Goal: Task Accomplishment & Management: Use online tool/utility

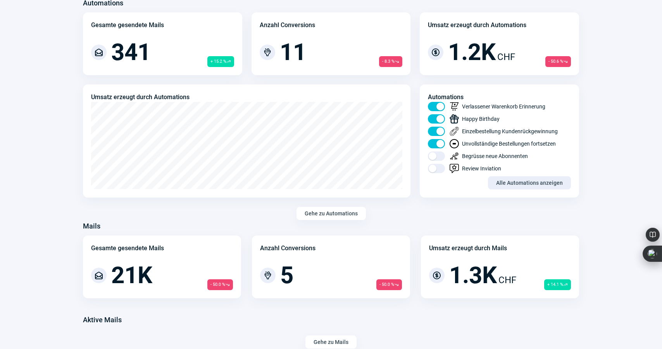
scroll to position [400, 0]
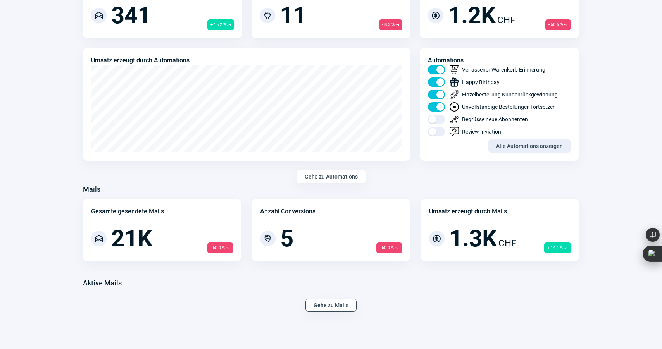
click at [331, 303] on span "Gehe zu Mails" at bounding box center [330, 305] width 35 height 12
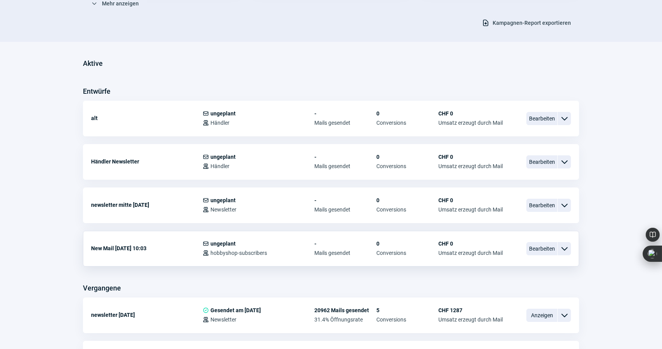
scroll to position [155, 0]
click at [538, 313] on span "Anzeigen" at bounding box center [541, 314] width 31 height 13
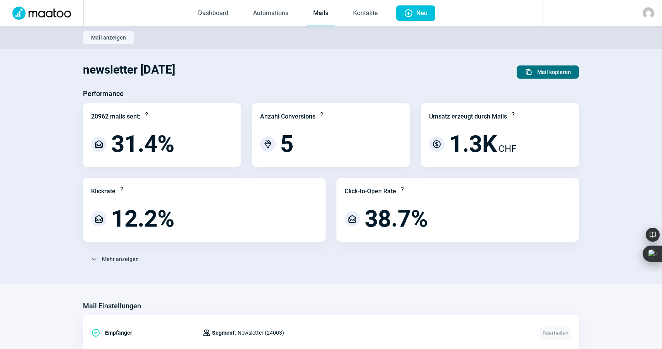
click at [547, 70] on span "Mail kopieren" at bounding box center [554, 72] width 34 height 12
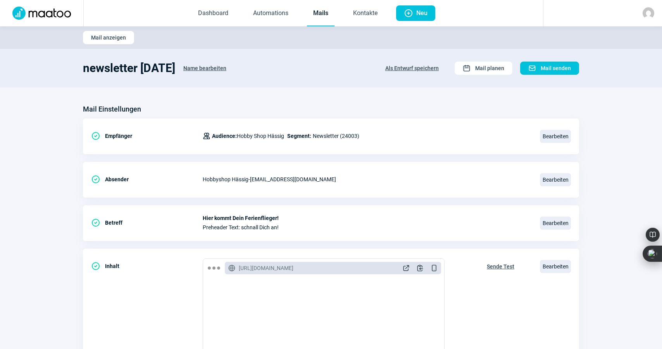
click at [203, 67] on span "Name bearbeiten" at bounding box center [204, 68] width 43 height 12
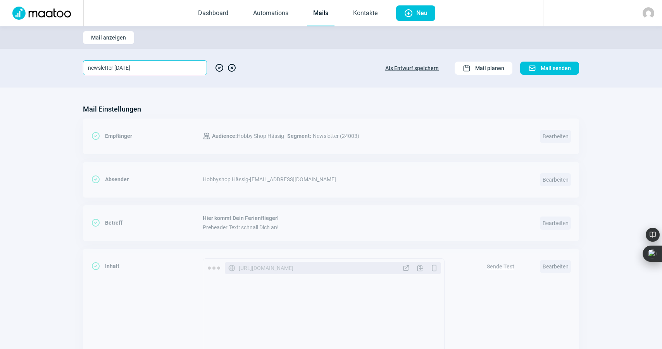
drag, startPoint x: 115, startPoint y: 67, endPoint x: 136, endPoint y: 69, distance: 21.8
click at [136, 69] on input "newsletter [DATE]" at bounding box center [145, 67] width 124 height 15
type input "newsletter [DATE]"
click at [216, 68] on span "CheckCircle icon" at bounding box center [219, 67] width 9 height 15
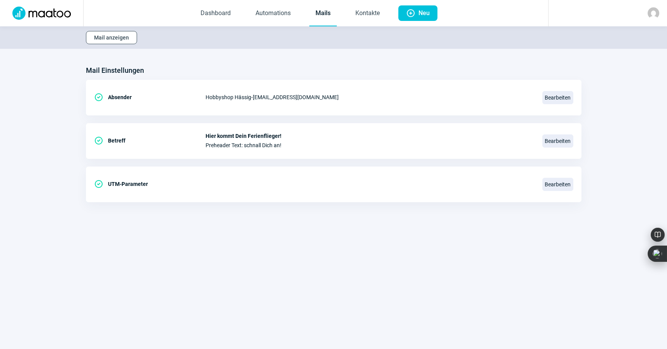
click at [118, 41] on span "Mail anzeigen" at bounding box center [111, 37] width 35 height 12
click at [325, 12] on link "Mails" at bounding box center [324, 14] width 28 height 26
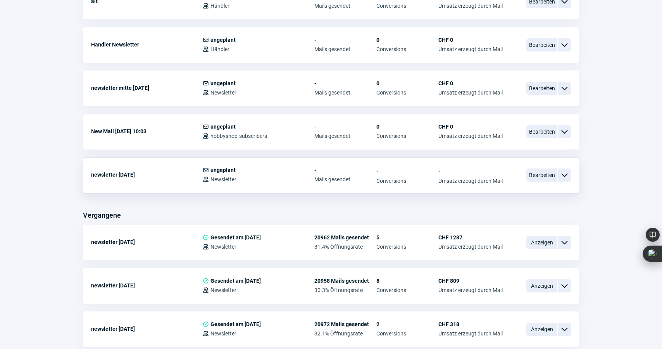
scroll to position [271, 0]
click at [538, 175] on span "Bearbeiten" at bounding box center [541, 175] width 31 height 13
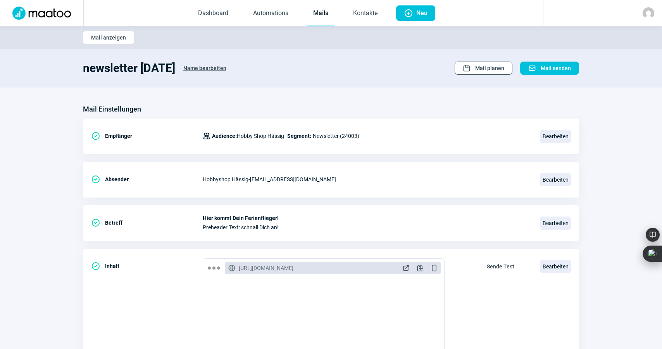
click at [478, 67] on span "Mail planen" at bounding box center [489, 68] width 29 height 12
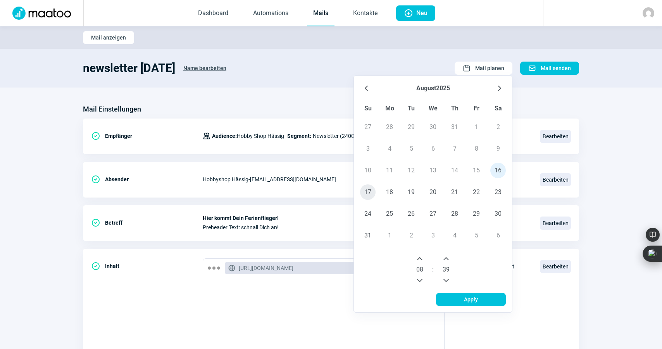
click at [366, 191] on span "17" at bounding box center [367, 191] width 15 height 15
click at [419, 258] on icon "Next Hour" at bounding box center [419, 259] width 6 height 6
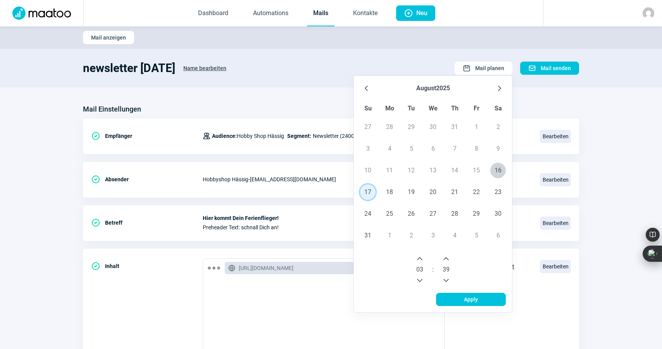
click at [419, 258] on icon "Next Hour" at bounding box center [419, 259] width 6 height 6
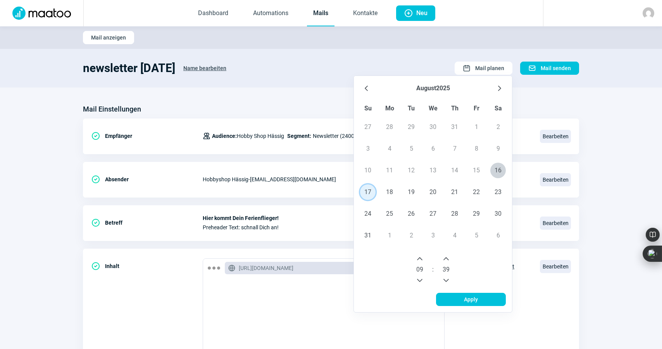
click at [419, 258] on icon "Next Hour" at bounding box center [419, 259] width 6 height 6
click at [422, 279] on icon "Previous Hour" at bounding box center [419, 280] width 6 height 6
click at [446, 278] on icon "Previous Minute" at bounding box center [446, 280] width 6 height 6
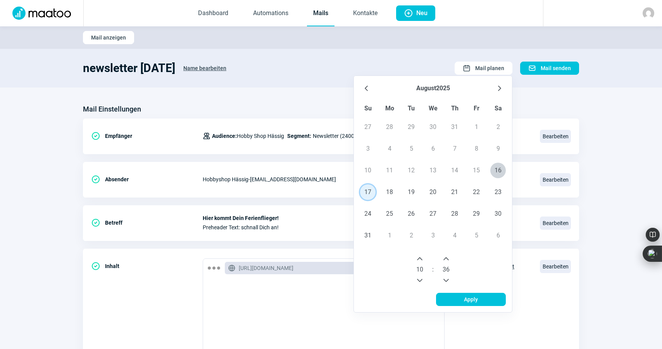
click at [446, 278] on icon "Previous Minute" at bounding box center [446, 280] width 6 height 6
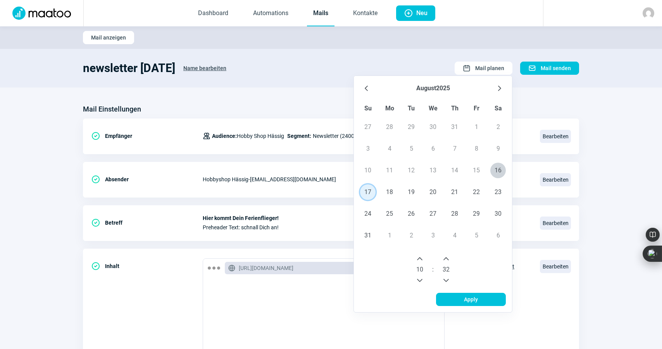
click at [446, 278] on icon "Previous Minute" at bounding box center [446, 280] width 6 height 6
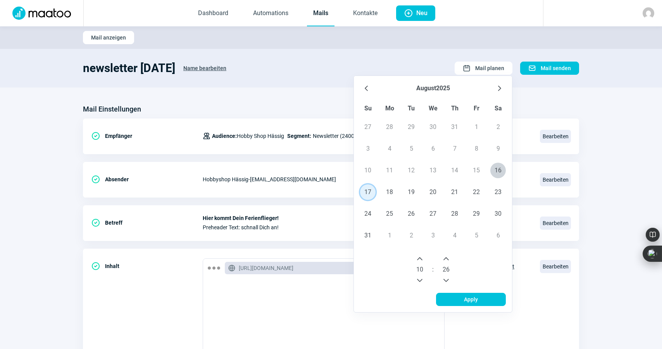
click at [446, 278] on icon "Previous Minute" at bounding box center [446, 280] width 6 height 6
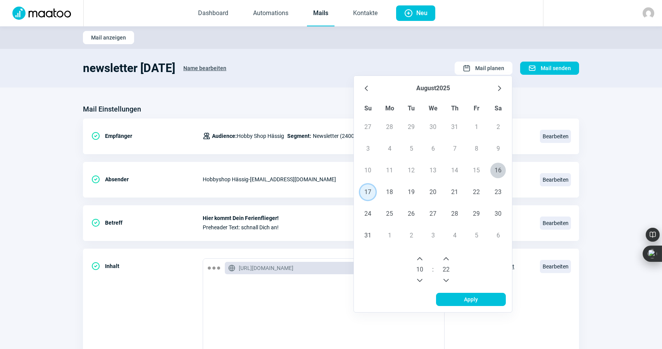
click at [446, 278] on icon "Previous Minute" at bounding box center [446, 280] width 6 height 6
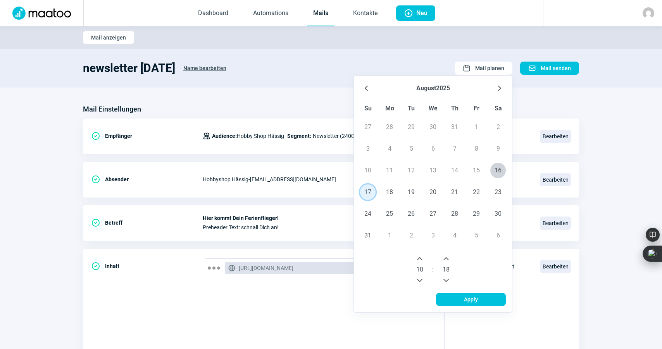
click at [446, 278] on icon "Previous Minute" at bounding box center [446, 280] width 6 height 6
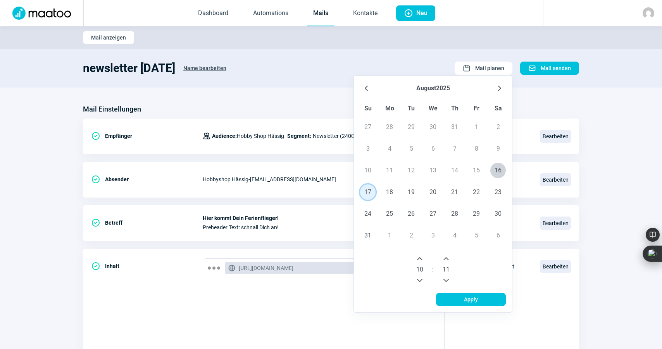
click at [446, 278] on icon "Previous Minute" at bounding box center [446, 280] width 6 height 6
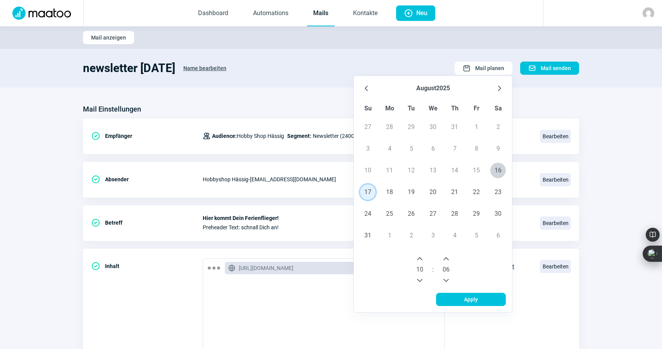
click at [446, 278] on icon "Previous Minute" at bounding box center [446, 280] width 6 height 6
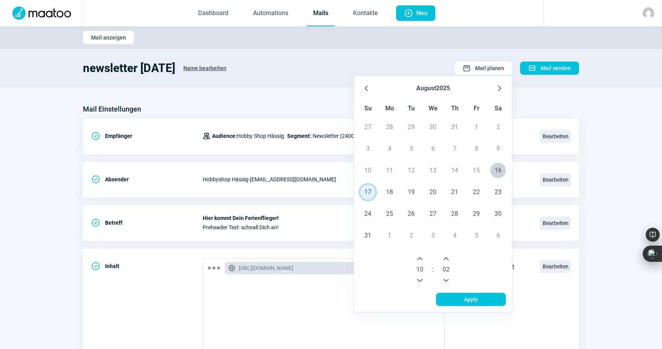
click at [446, 278] on icon "Previous Minute" at bounding box center [446, 280] width 6 height 6
click at [468, 298] on span "Apply" at bounding box center [471, 299] width 14 height 12
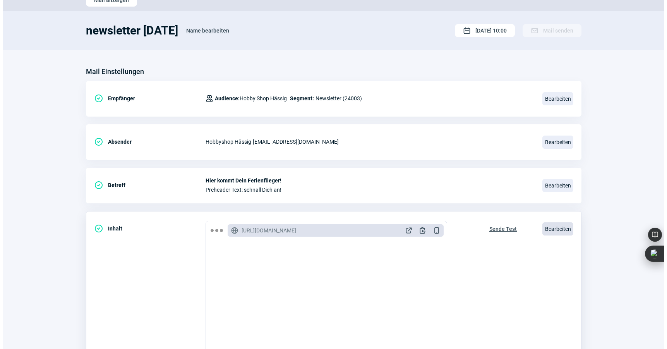
scroll to position [38, 0]
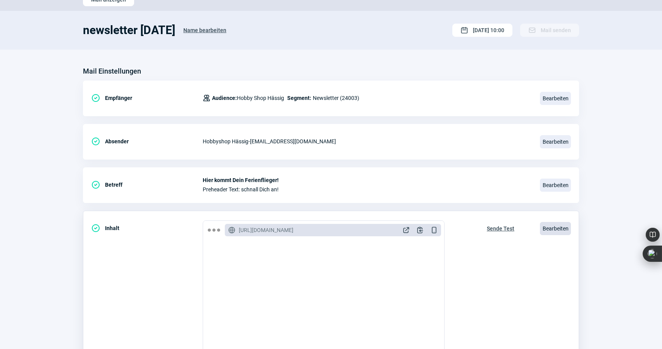
click at [550, 224] on span "Bearbeiten" at bounding box center [555, 228] width 31 height 13
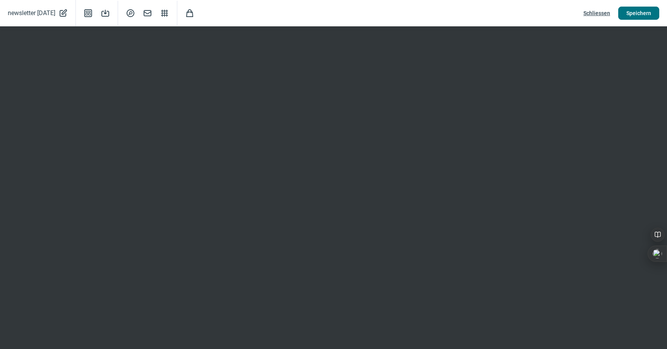
click at [644, 12] on span "Speichern" at bounding box center [639, 13] width 25 height 12
click at [641, 12] on span "Speichern" at bounding box center [639, 13] width 25 height 12
click at [638, 11] on span "Speichern" at bounding box center [639, 13] width 25 height 12
click at [604, 14] on span "Schliessen" at bounding box center [597, 13] width 27 height 12
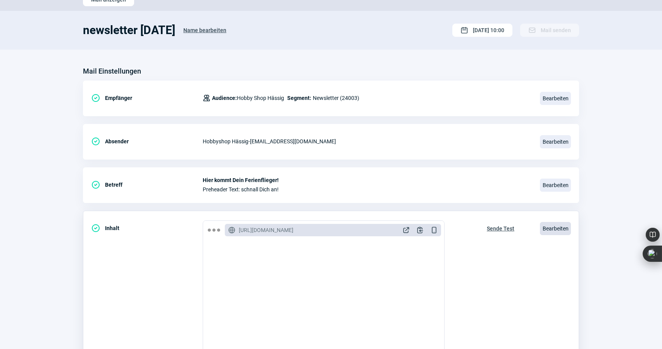
click at [555, 230] on span "Bearbeiten" at bounding box center [555, 228] width 31 height 13
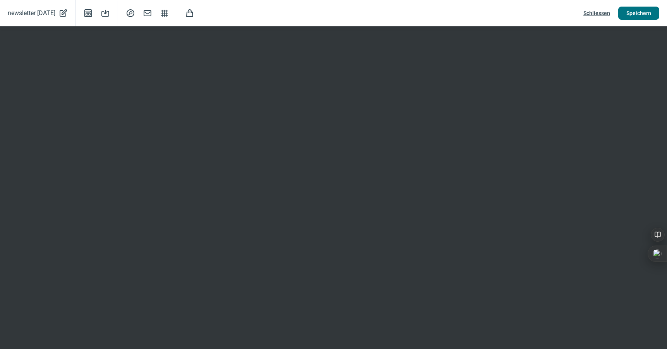
click at [639, 13] on span "Speichern" at bounding box center [639, 13] width 25 height 12
click at [642, 12] on span "Speichern" at bounding box center [639, 13] width 25 height 12
click at [629, 13] on span "Speichern" at bounding box center [639, 13] width 25 height 12
click at [631, 11] on span "Speichern" at bounding box center [639, 13] width 25 height 12
click at [645, 12] on span "Speichern" at bounding box center [639, 13] width 25 height 12
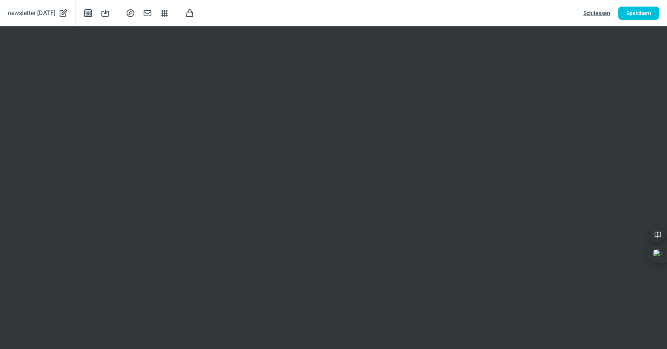
click at [604, 12] on span "Schliessen" at bounding box center [597, 13] width 27 height 12
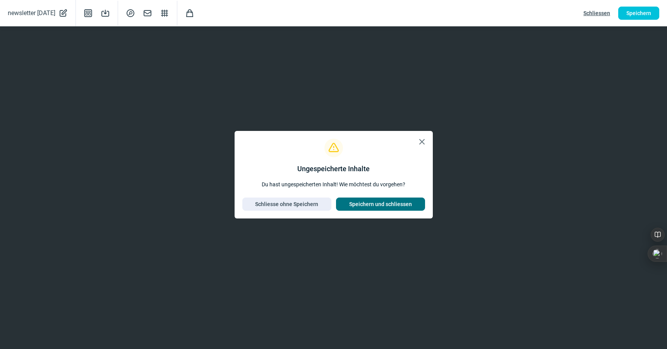
click at [378, 201] on span "Speichern und schliessen" at bounding box center [380, 204] width 63 height 12
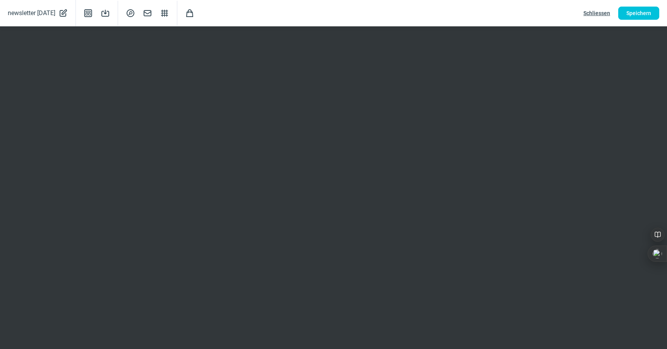
click at [588, 12] on span "Schliessen" at bounding box center [597, 13] width 27 height 12
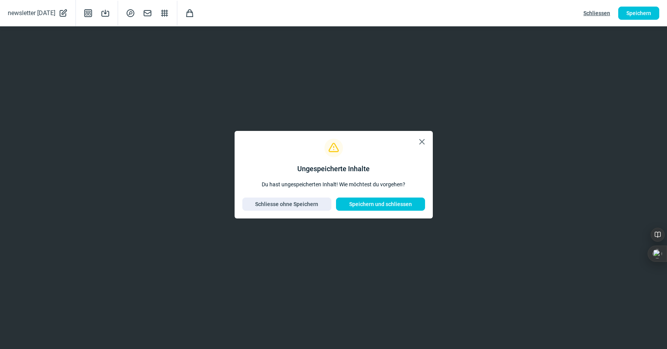
click at [391, 204] on span "Speichern und schliessen" at bounding box center [380, 204] width 63 height 12
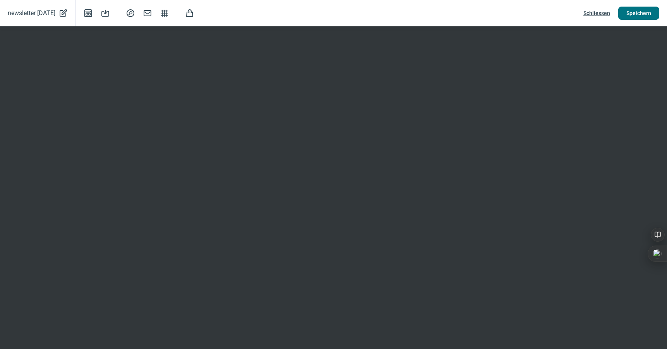
click at [644, 15] on span "Speichern" at bounding box center [639, 13] width 25 height 12
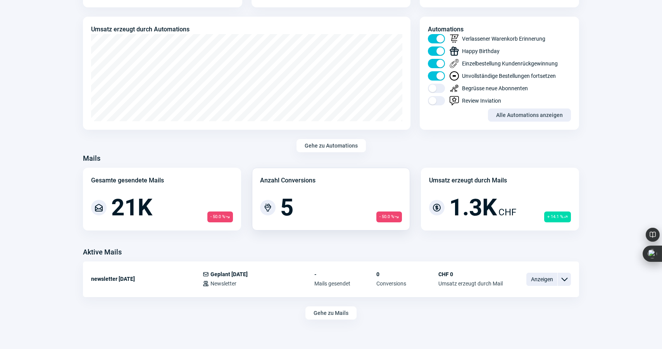
scroll to position [439, 0]
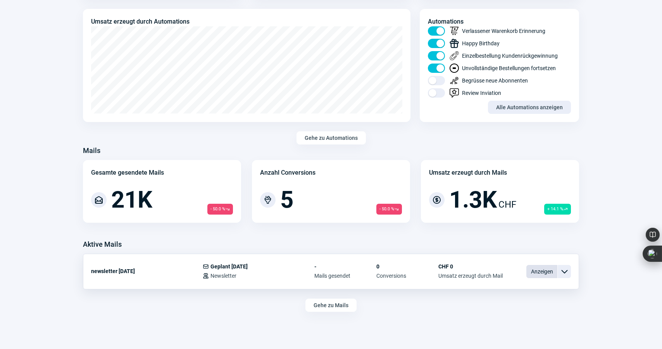
click at [539, 269] on span "Anzeigen" at bounding box center [541, 271] width 31 height 13
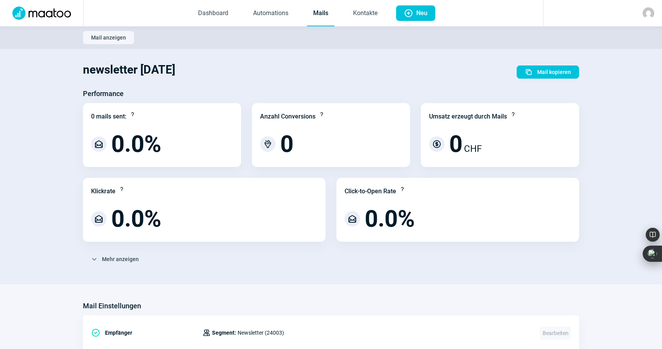
click at [324, 12] on link "Mails" at bounding box center [321, 14] width 28 height 26
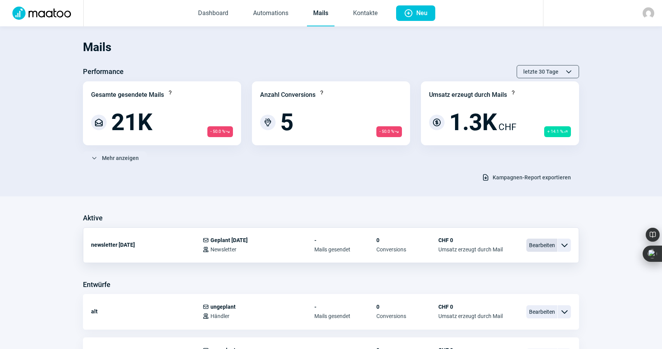
click at [544, 246] on span "Bearbeiten" at bounding box center [541, 245] width 31 height 13
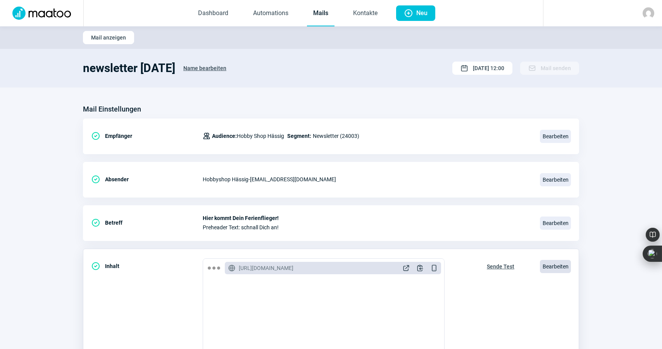
click at [550, 265] on span "Bearbeiten" at bounding box center [555, 266] width 31 height 13
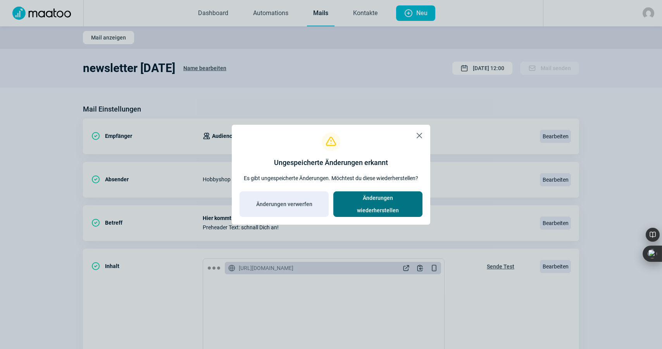
click at [383, 206] on span "Änderungen wiederherstellen" at bounding box center [377, 204] width 73 height 25
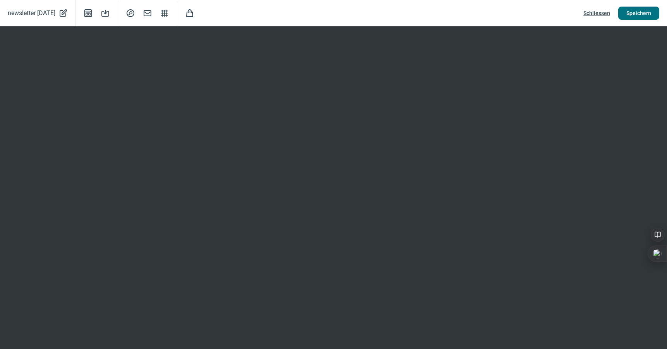
click at [631, 12] on span "Speichern" at bounding box center [639, 13] width 25 height 12
click at [595, 13] on span "Schliessen" at bounding box center [597, 13] width 27 height 12
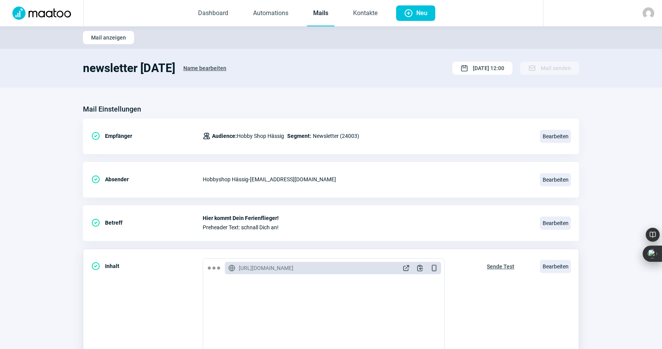
click at [500, 266] on span "Sende Test" at bounding box center [501, 266] width 28 height 12
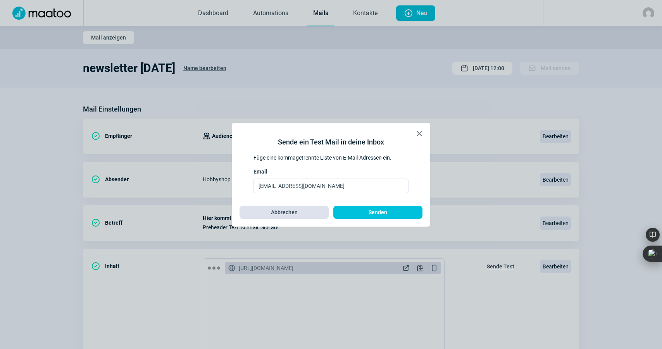
click at [305, 211] on span "Abbrechen" at bounding box center [284, 212] width 73 height 12
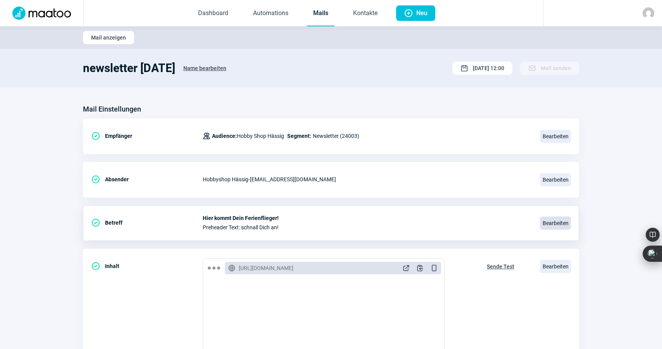
click at [553, 221] on span "Bearbeiten" at bounding box center [555, 223] width 31 height 13
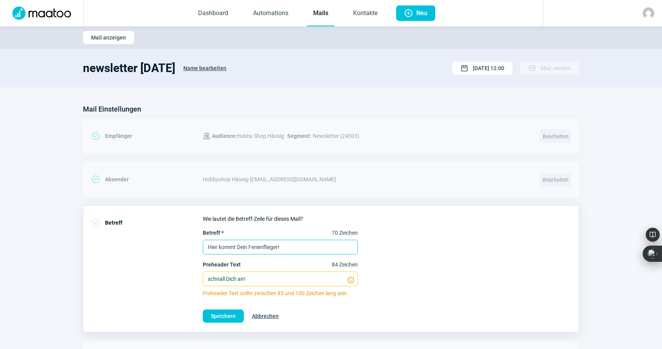
drag, startPoint x: 286, startPoint y: 247, endPoint x: 198, endPoint y: 247, distance: 87.9
click at [198, 247] on div "CheckCircle icon Betreff Wie lautet die Betreff-Zeile für dieses Mail? Betreff …" at bounding box center [331, 268] width 496 height 127
type input "Nur noch diesen Sonntag...."
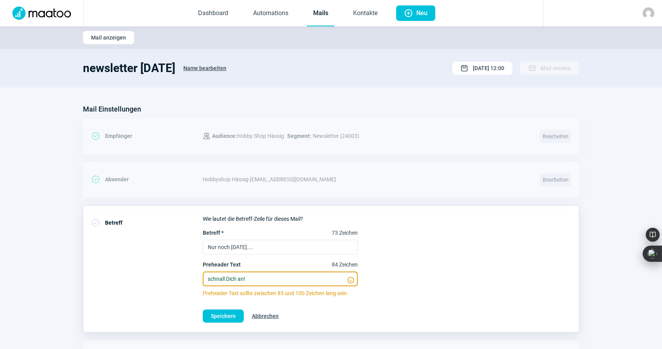
drag, startPoint x: 252, startPoint y: 278, endPoint x: 201, endPoint y: 280, distance: 51.6
click at [201, 280] on div "CheckCircle icon Betreff Wie lautet die Betreff-Zeile für dieses Mail? Betreff …" at bounding box center [331, 268] width 496 height 127
type input "dann ists aus....."
click at [222, 313] on span "Speichern" at bounding box center [223, 316] width 25 height 12
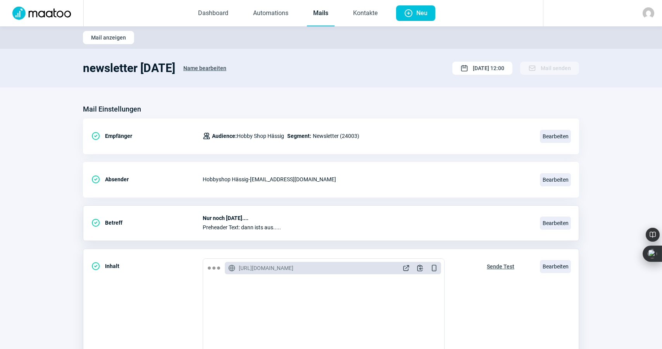
click at [497, 267] on span "Sende Test" at bounding box center [501, 266] width 28 height 12
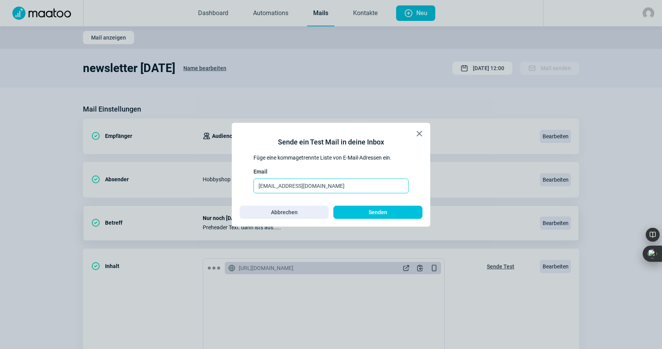
click at [347, 187] on input "mario.haessig@hobbyshop.ch" at bounding box center [330, 186] width 155 height 15
click at [393, 186] on input "mario.haessig@hobbyshop.ch, maurer@hobbyshop.ch," at bounding box center [330, 186] width 155 height 15
type input "mario.haessig@hobbyshop.ch, maurer@hobbyshop.ch, jan.haessig@hobbyshop.ch"
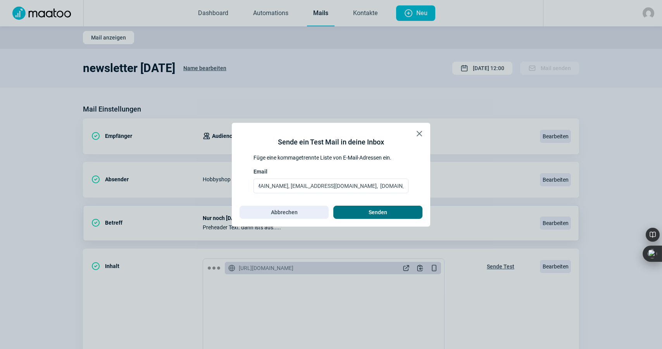
click at [360, 213] on span "Senden" at bounding box center [377, 212] width 73 height 12
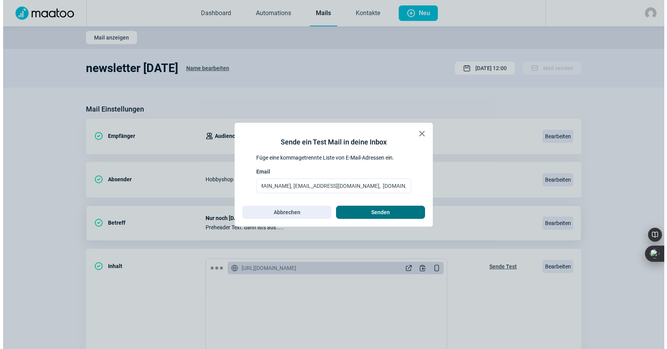
scroll to position [0, 0]
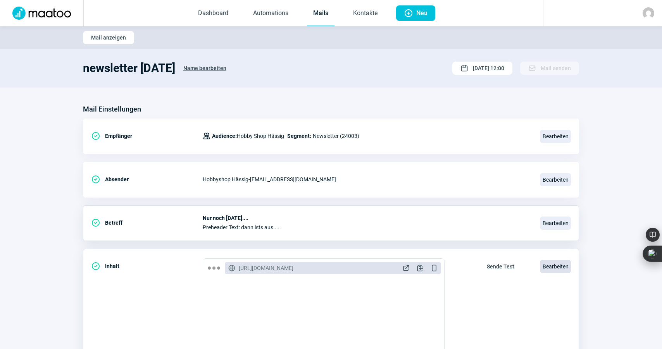
click at [554, 266] on span "Bearbeiten" at bounding box center [555, 266] width 31 height 13
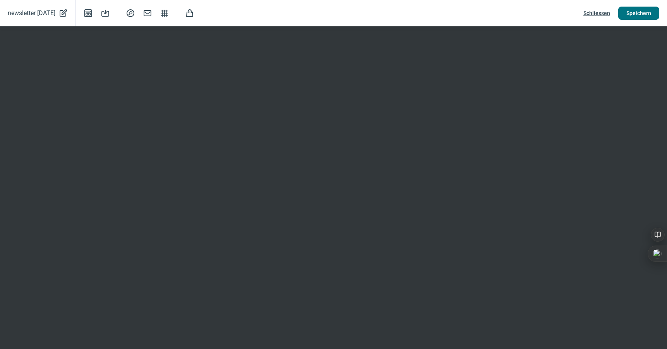
click at [643, 13] on span "Speichern" at bounding box center [639, 13] width 25 height 12
click at [641, 15] on span "Speichern" at bounding box center [639, 13] width 25 height 12
